Goal: Browse casually

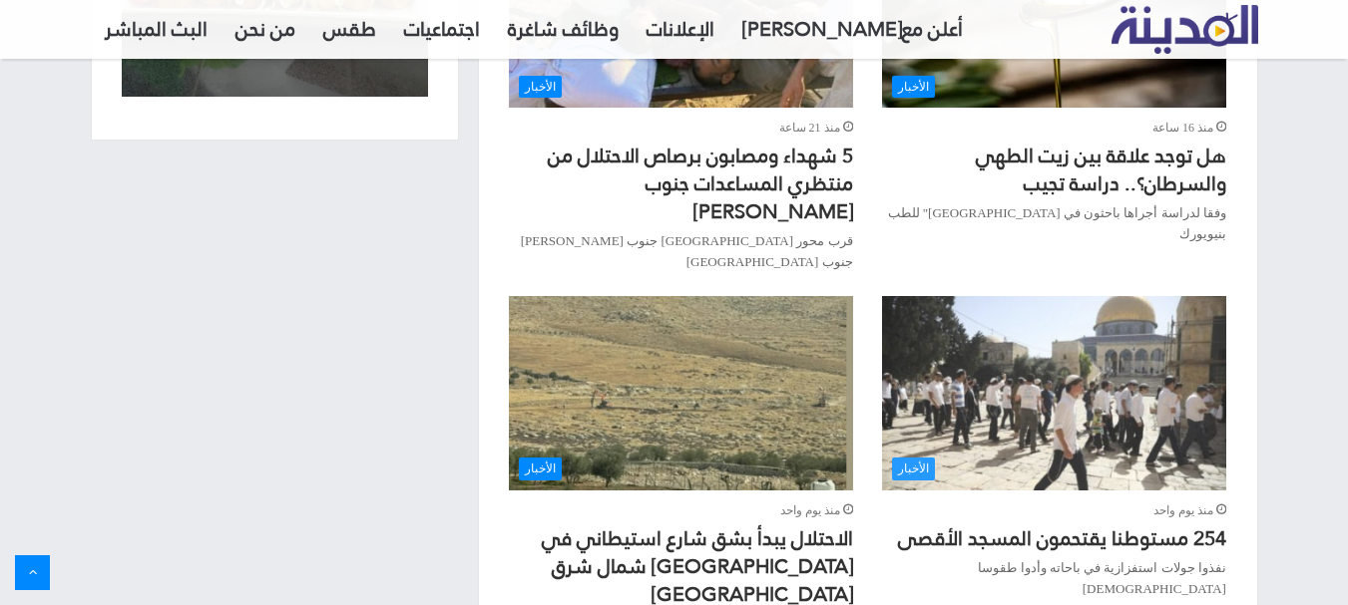
scroll to position [2171, 0]
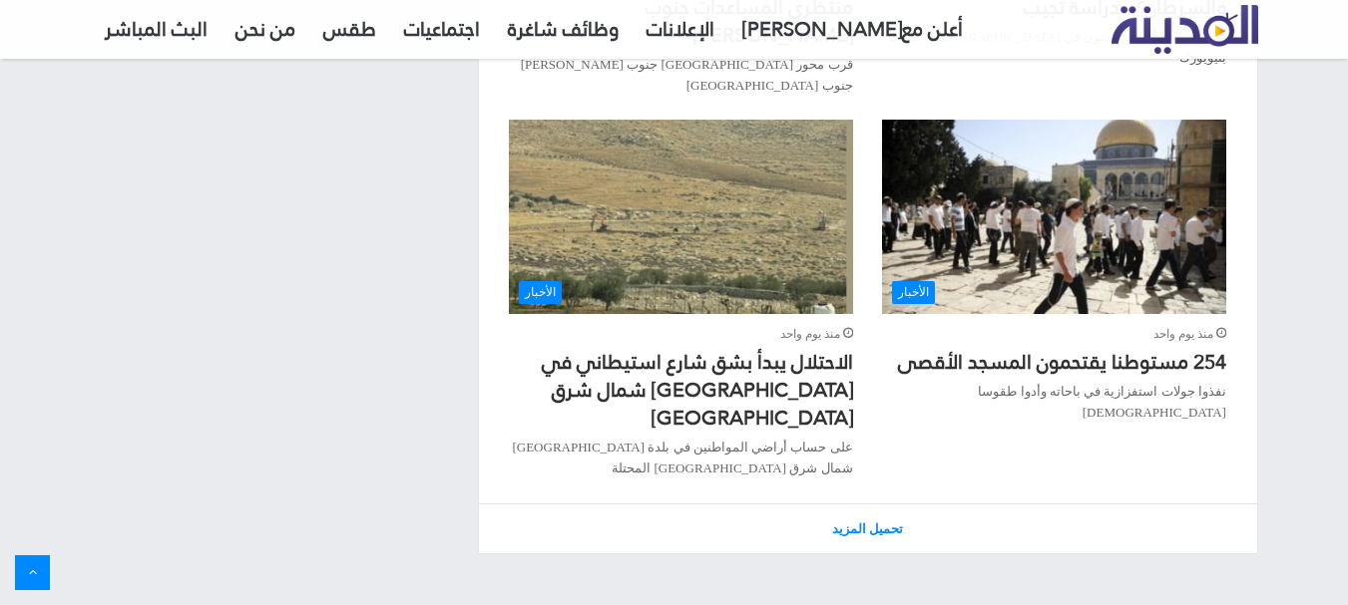
click at [821, 504] on link "تحميل المزيد" at bounding box center [868, 529] width 778 height 50
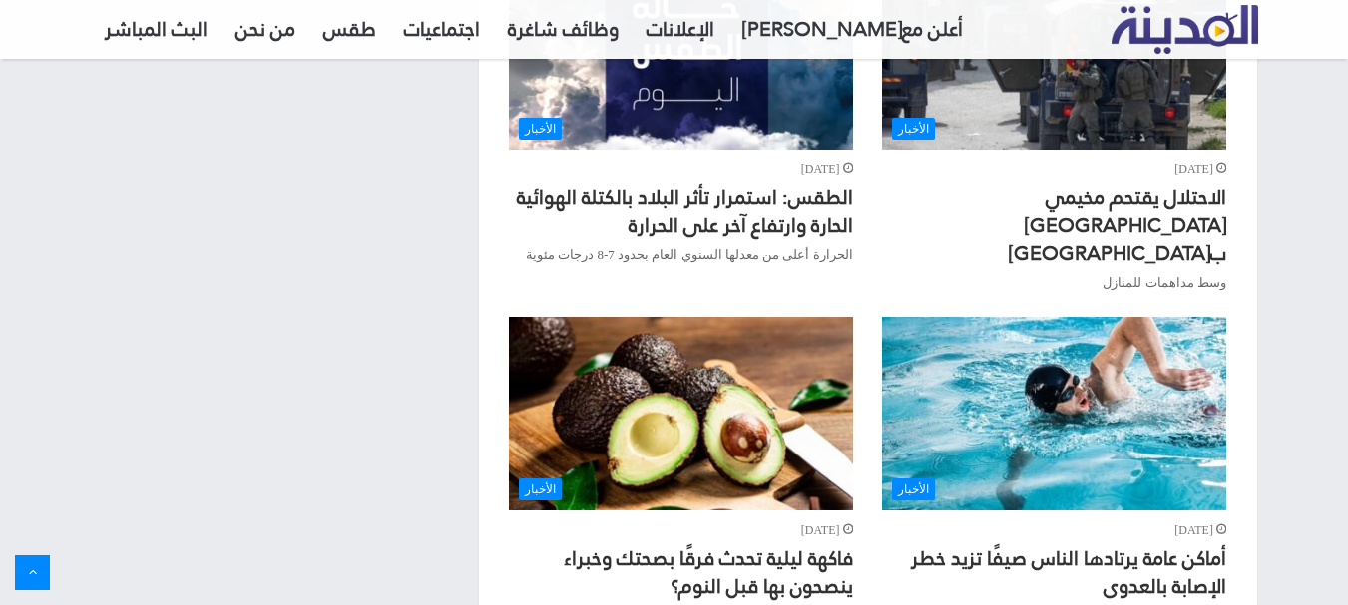
scroll to position [3834, 0]
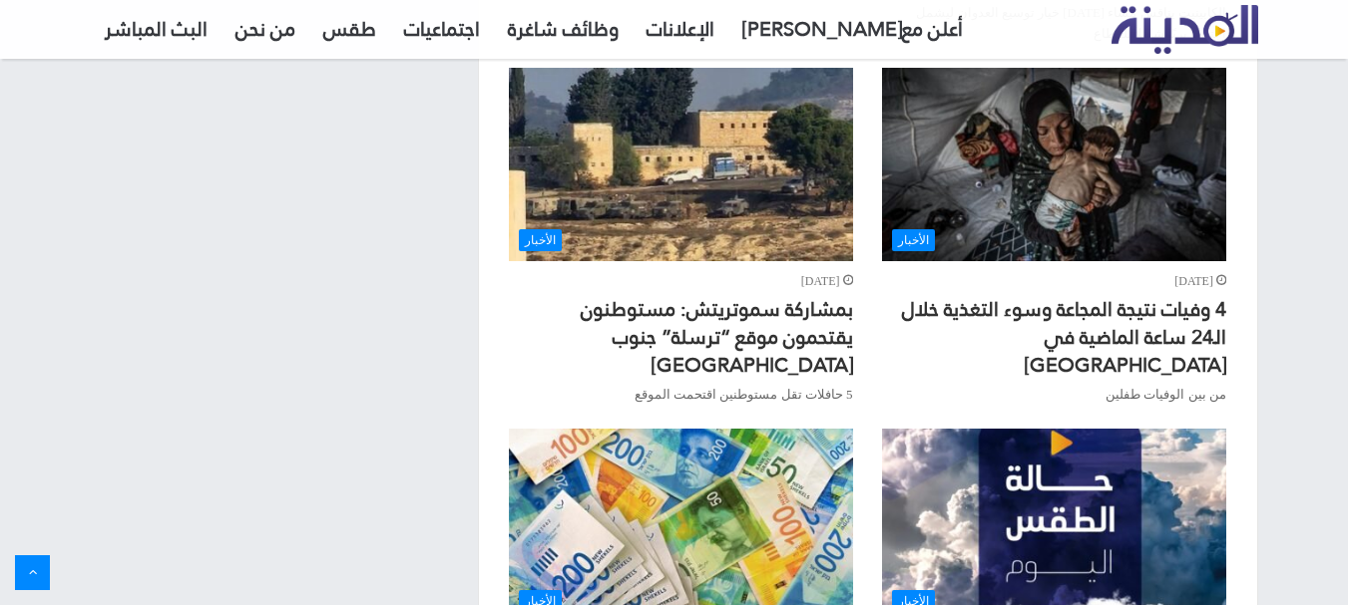
scroll to position [5496, 0]
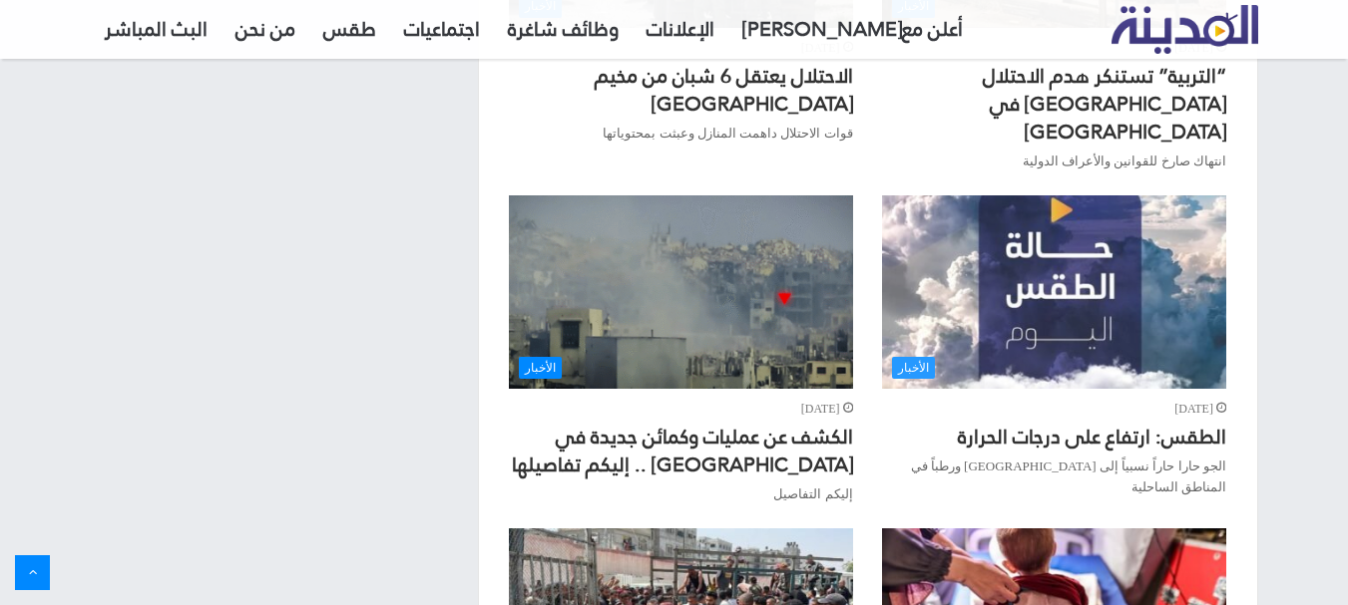
scroll to position [7159, 0]
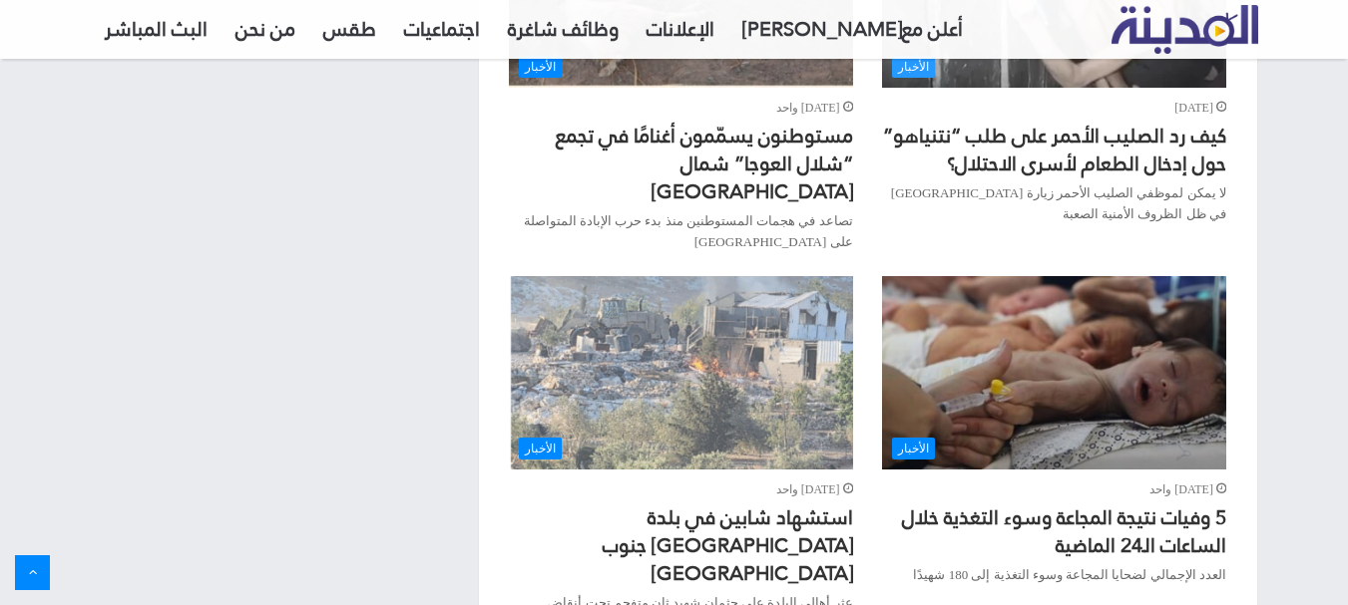
scroll to position [8821, 0]
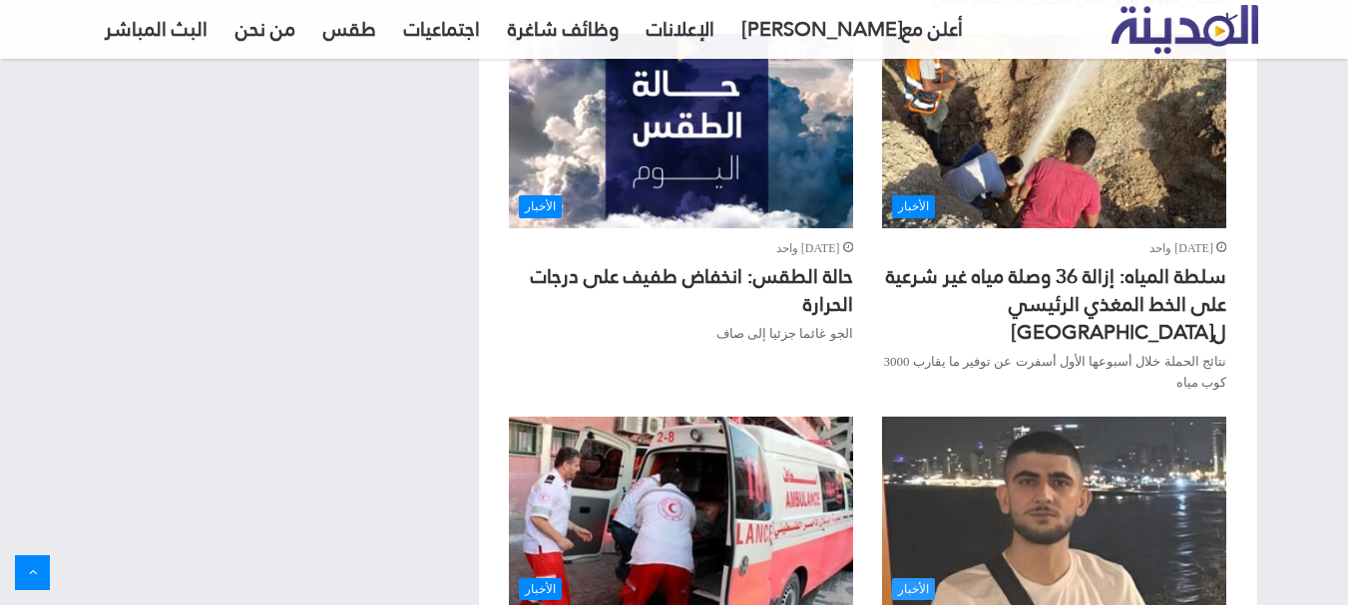
scroll to position [10584, 0]
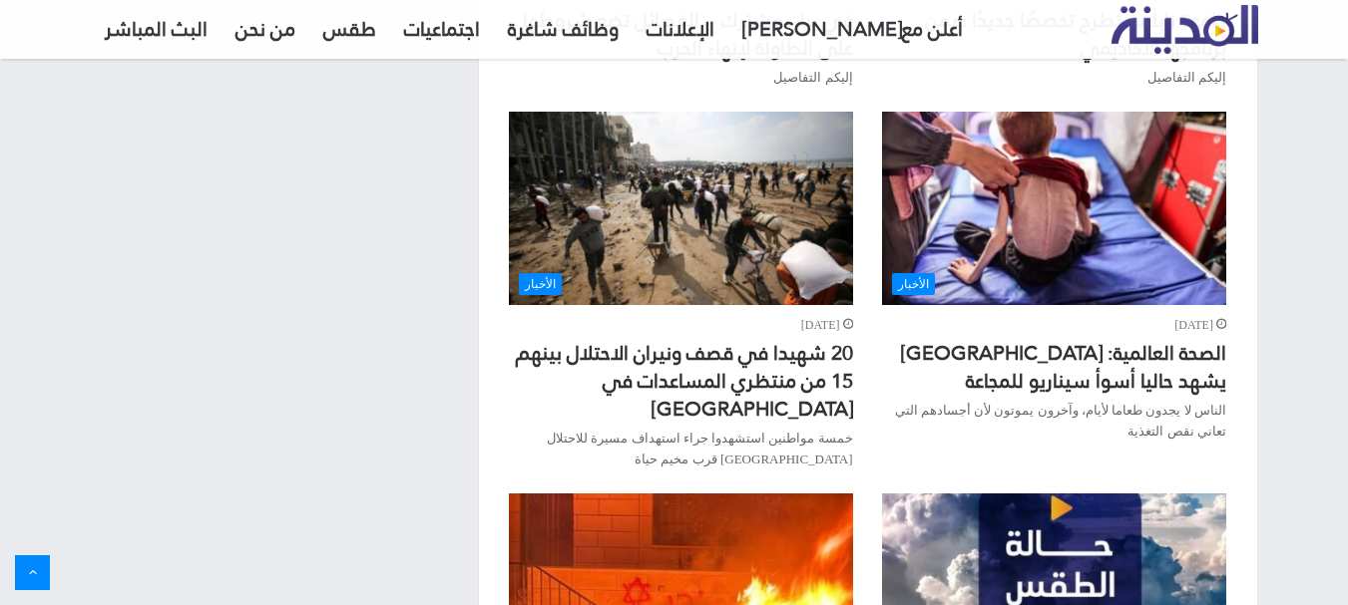
scroll to position [12246, 0]
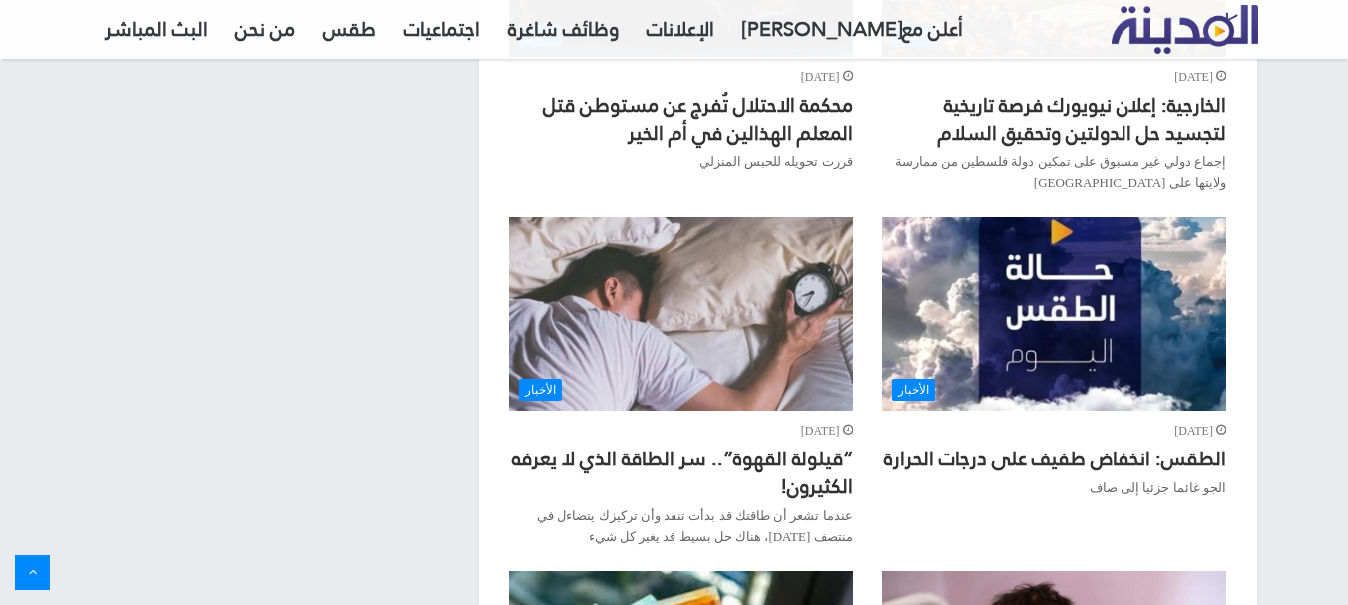
scroll to position [14045, 0]
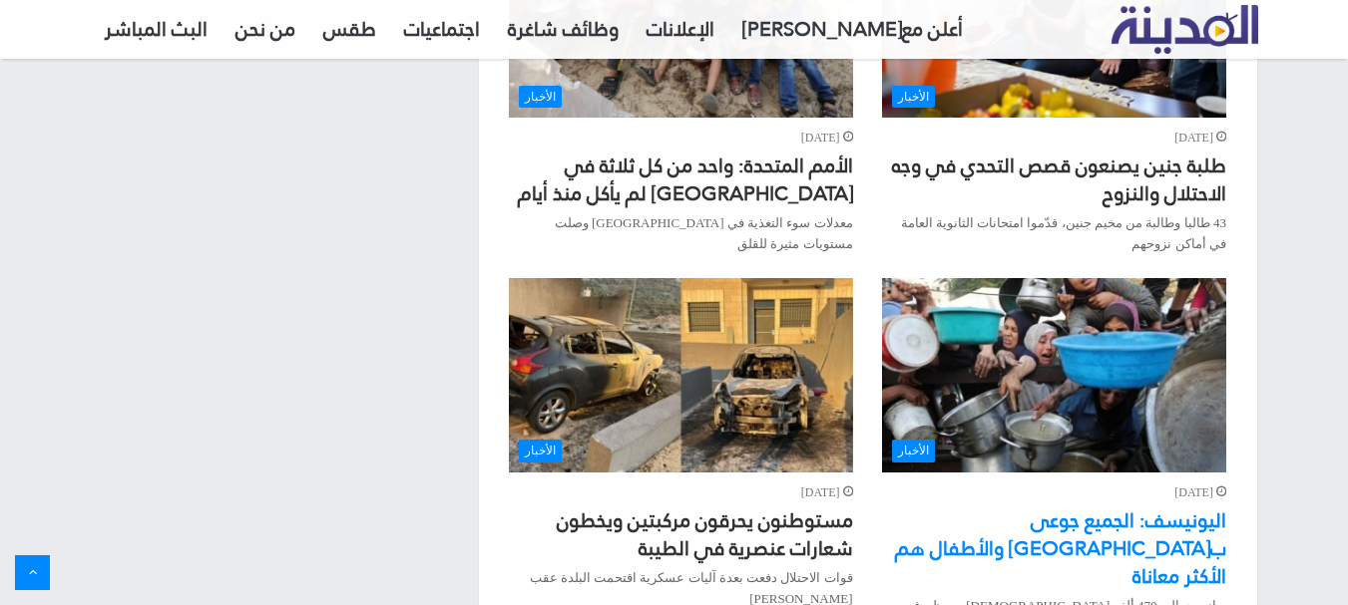
scroll to position [15708, 0]
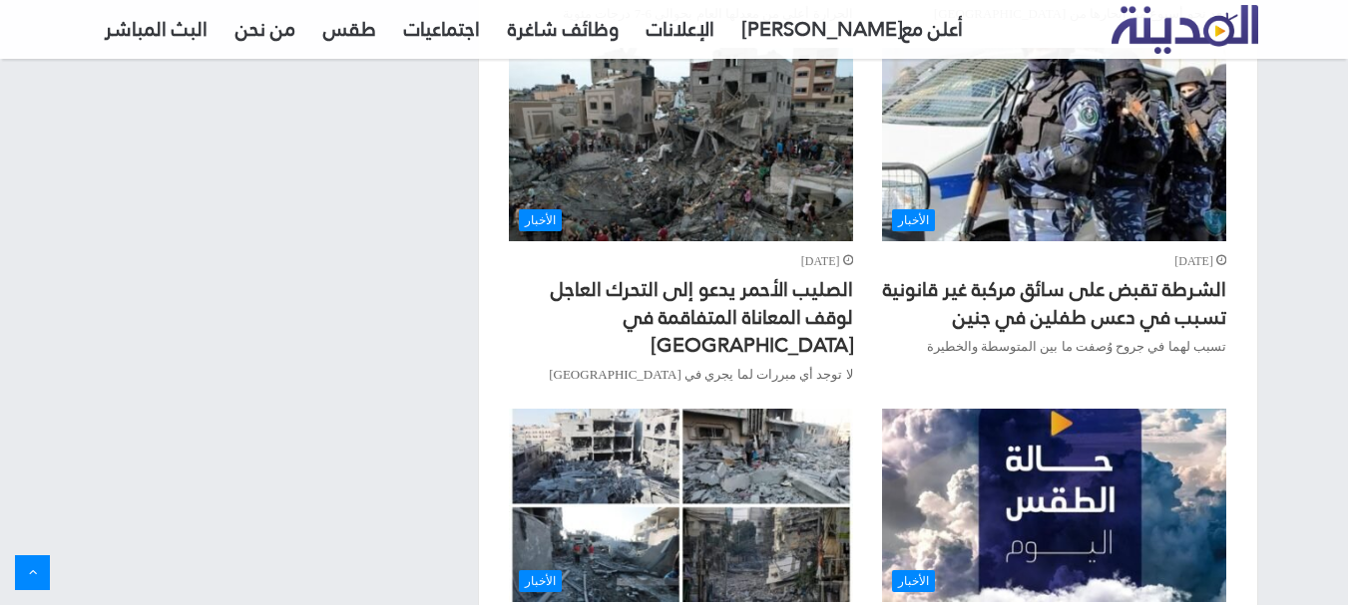
scroll to position [17369, 0]
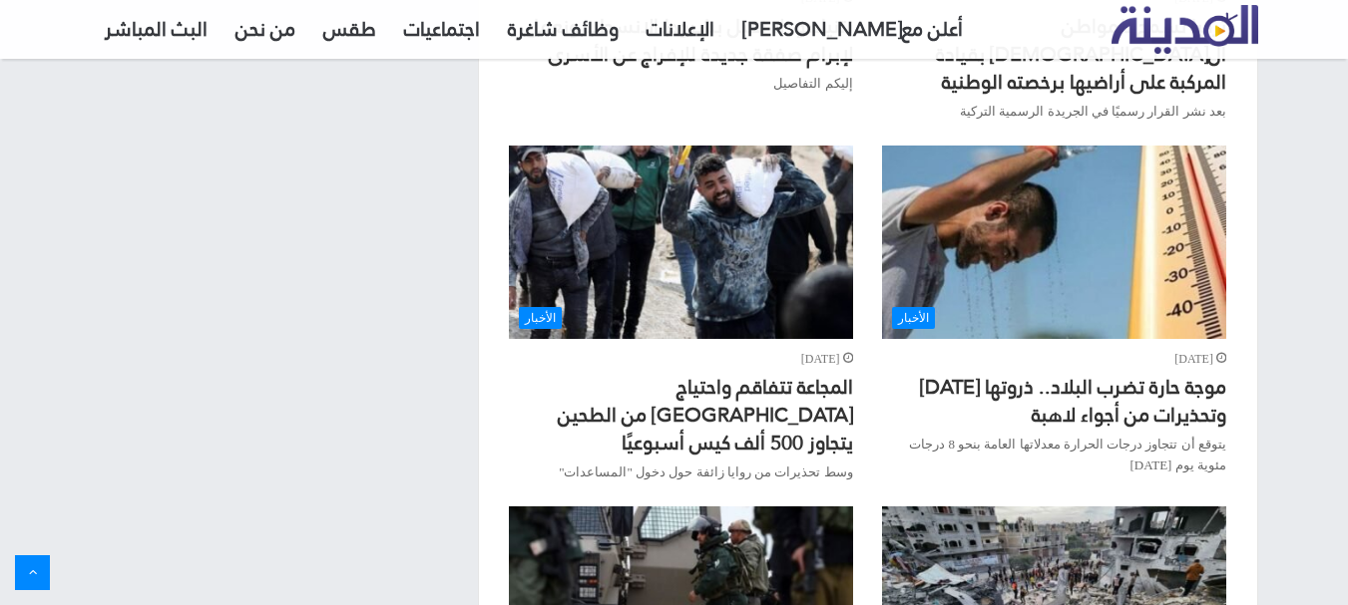
scroll to position [19032, 0]
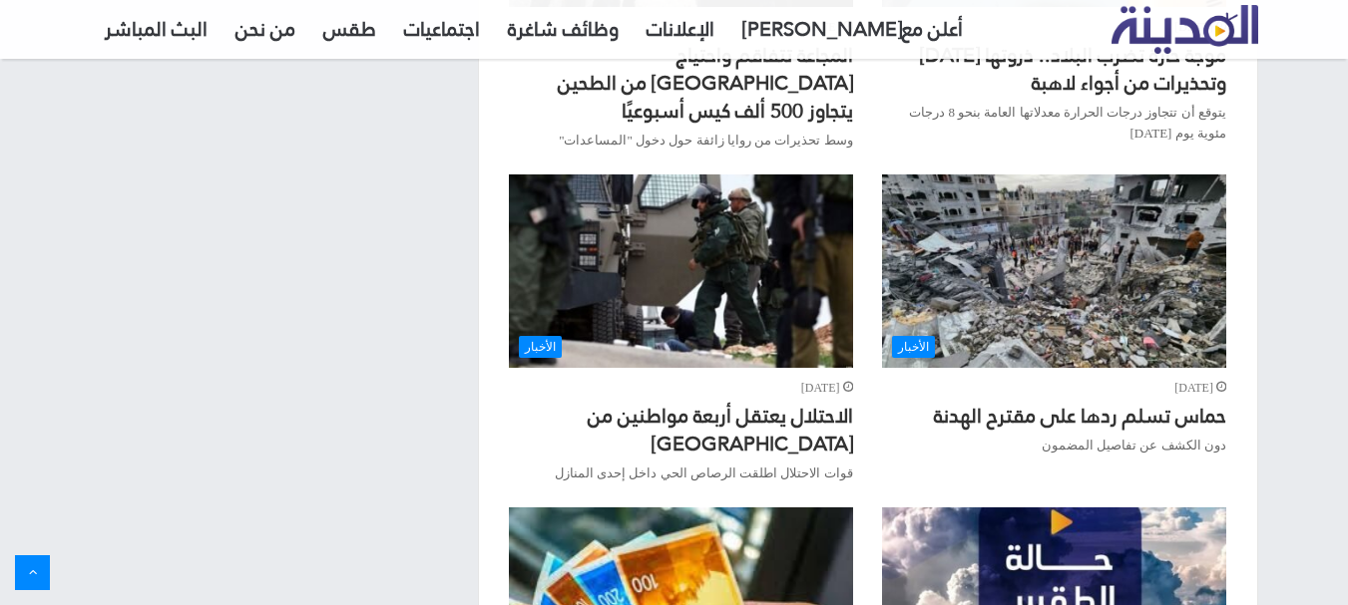
drag, startPoint x: 880, startPoint y: 467, endPoint x: 917, endPoint y: 391, distance: 84.3
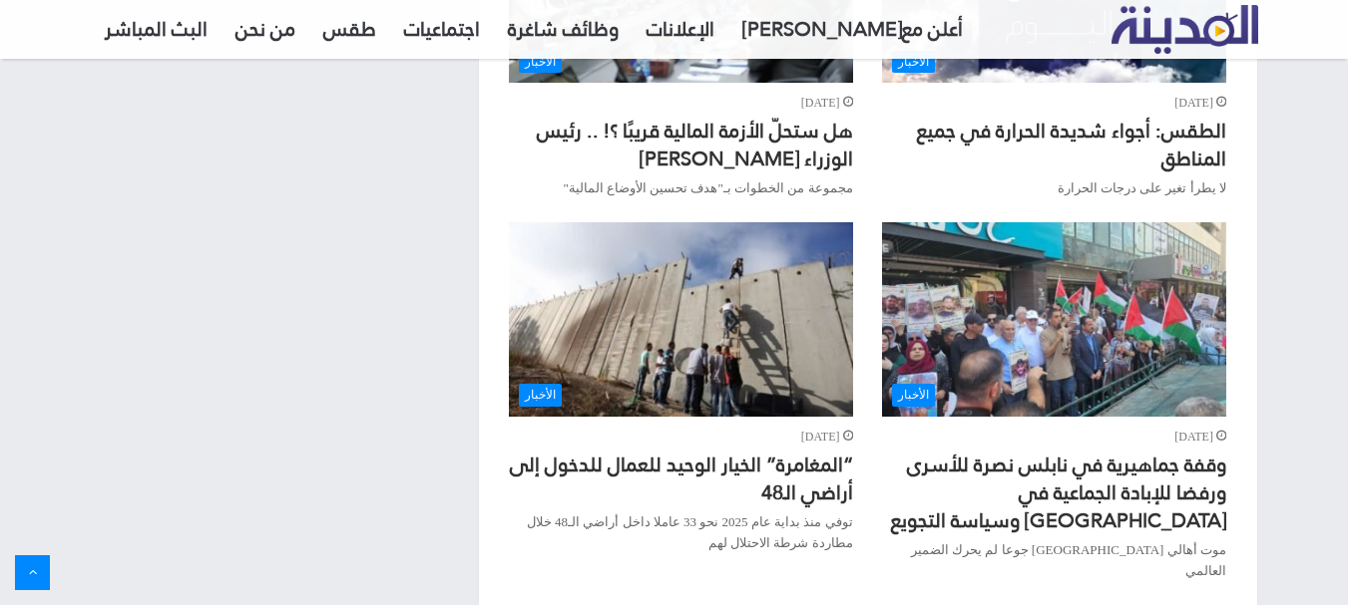
scroll to position [20881, 0]
